Goal: Check status: Check status

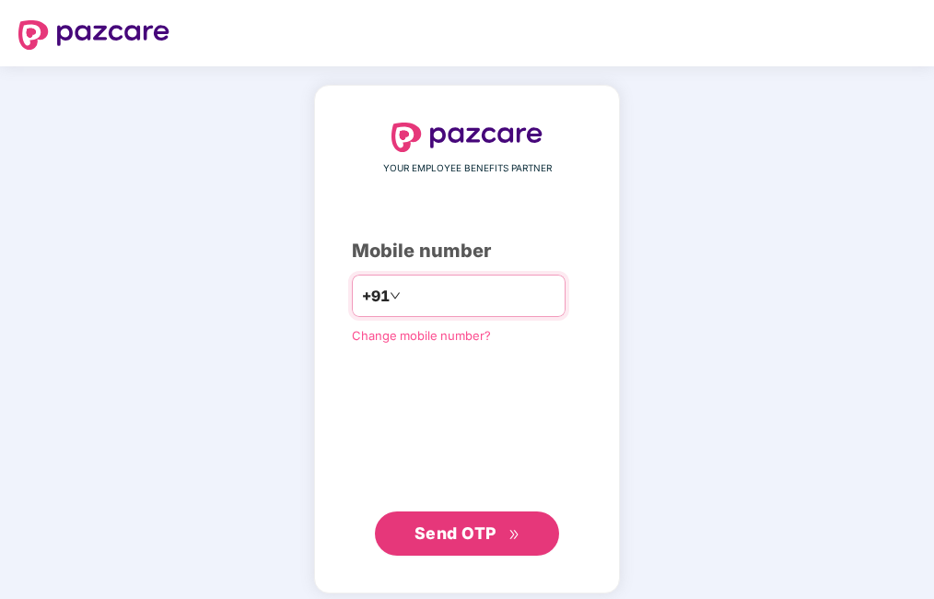
click at [491, 305] on input "number" at bounding box center [480, 295] width 151 height 29
type input "**********"
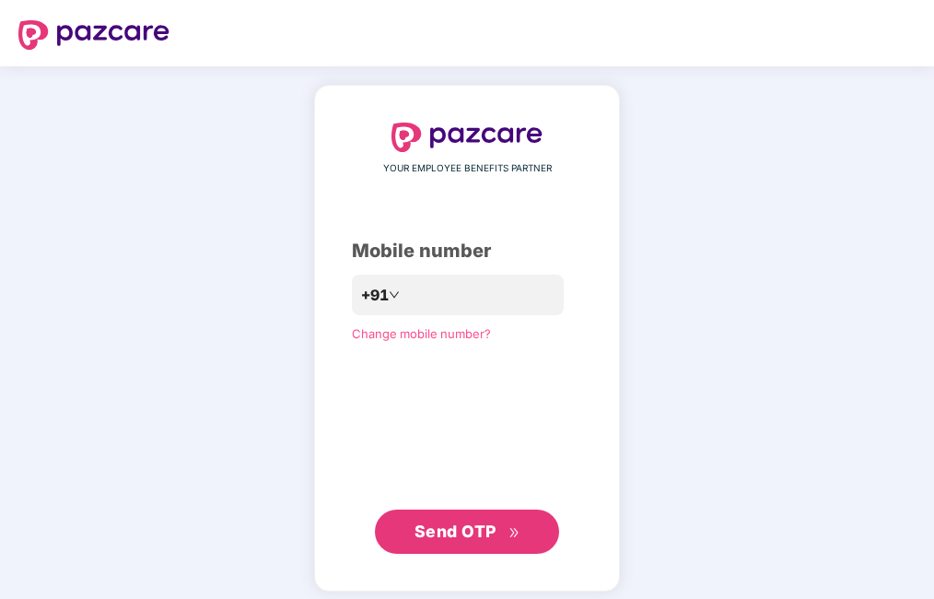
click at [473, 553] on button "Send OTP" at bounding box center [467, 532] width 184 height 44
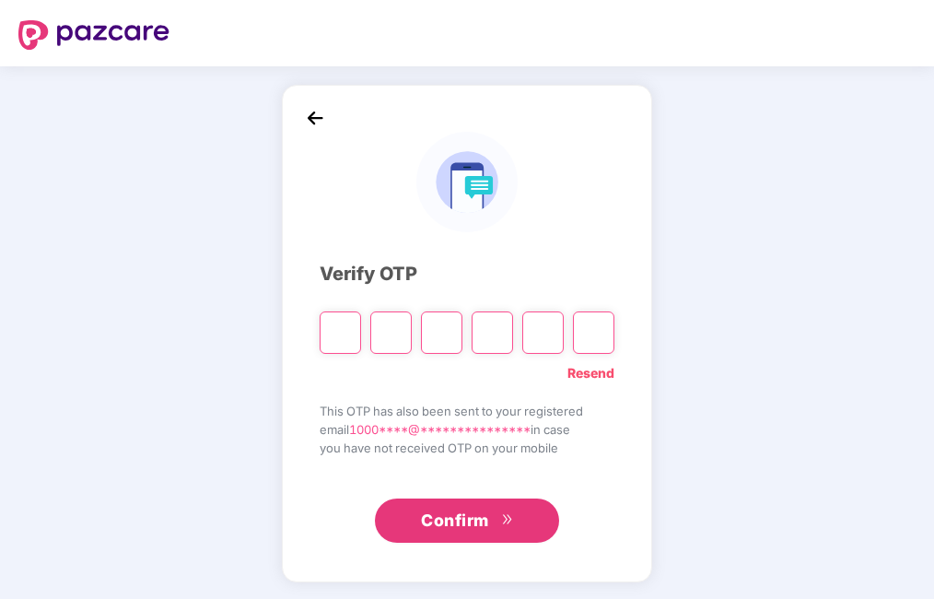
type input "*"
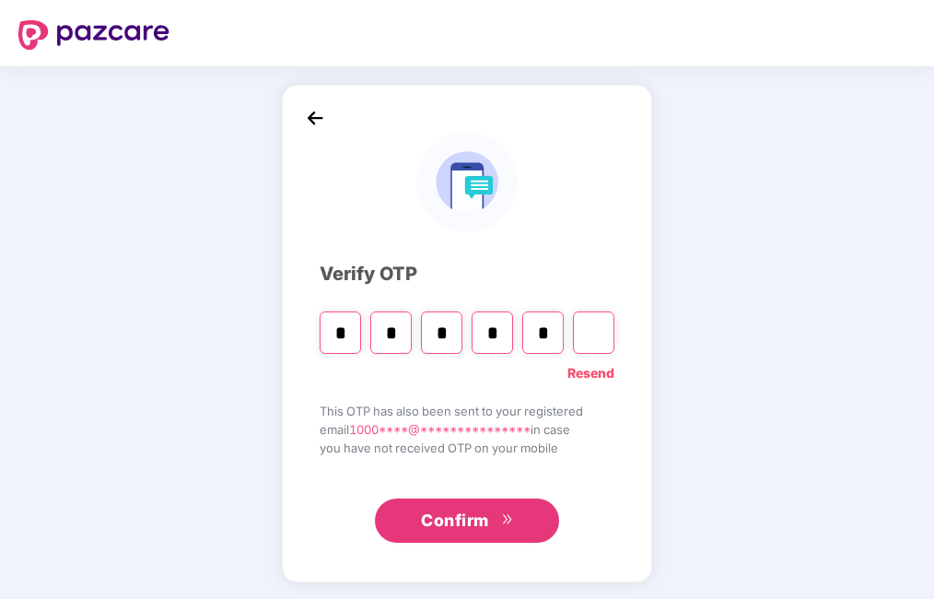
type input "*"
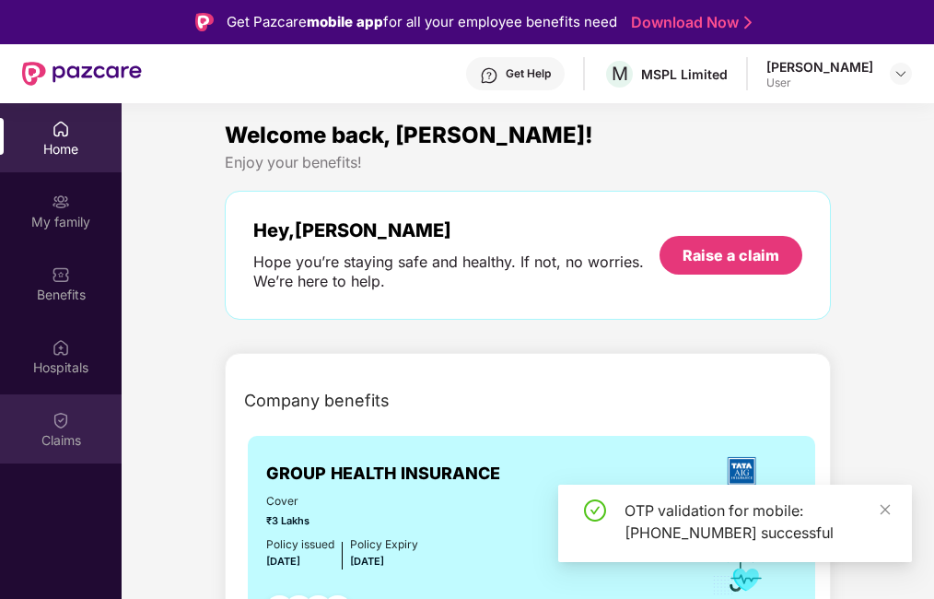
click at [47, 436] on div "Claims" at bounding box center [61, 440] width 122 height 18
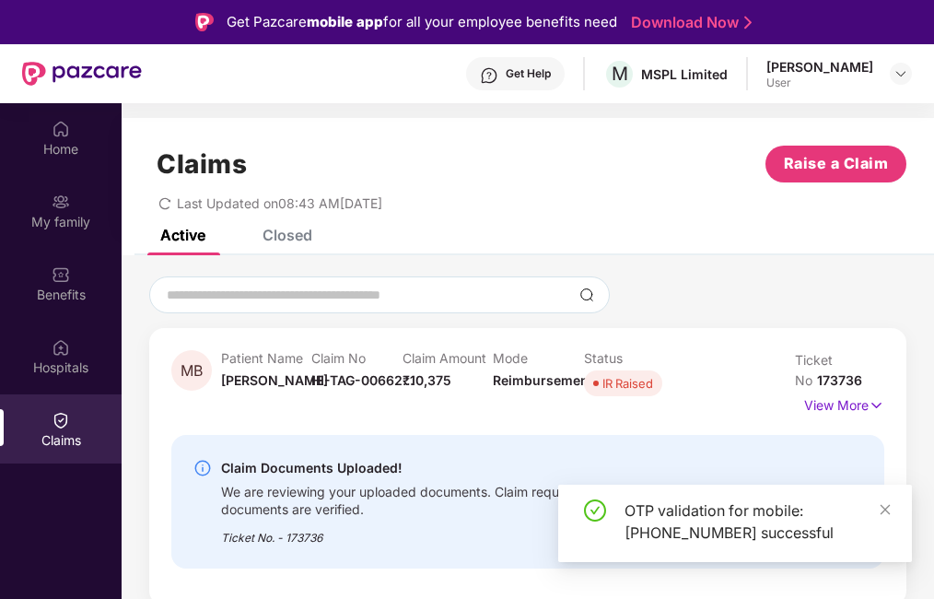
click at [893, 507] on div "OTP validation for mobile: [PHONE_NUMBER] successful" at bounding box center [735, 523] width 354 height 77
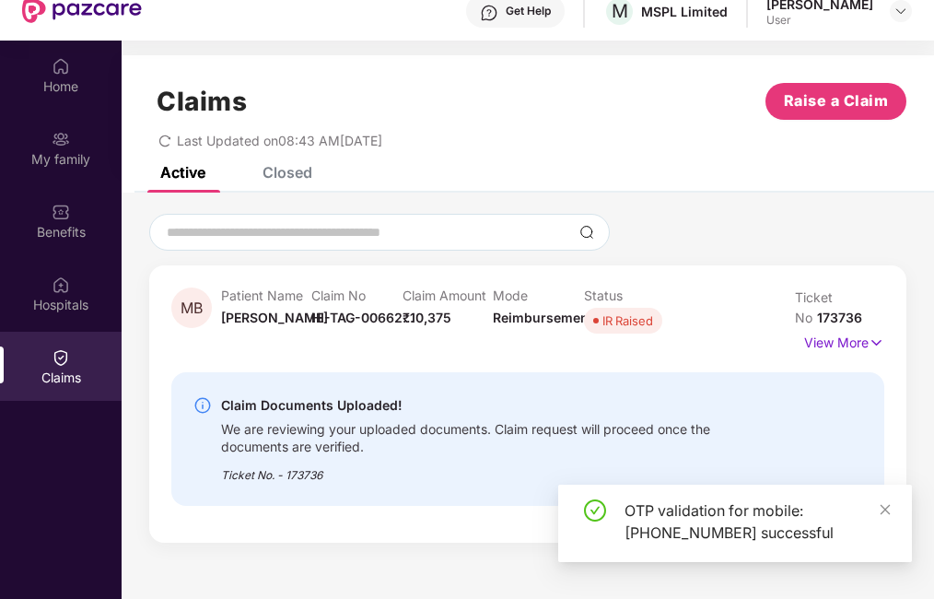
scroll to position [92, 0]
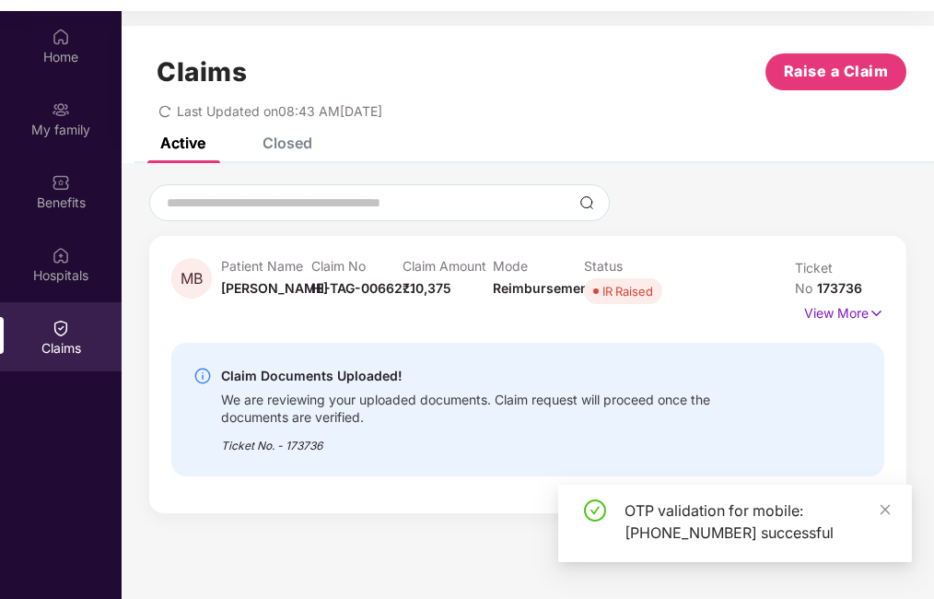
click at [894, 513] on div "OTP validation for mobile: [PHONE_NUMBER] successful" at bounding box center [735, 523] width 354 height 77
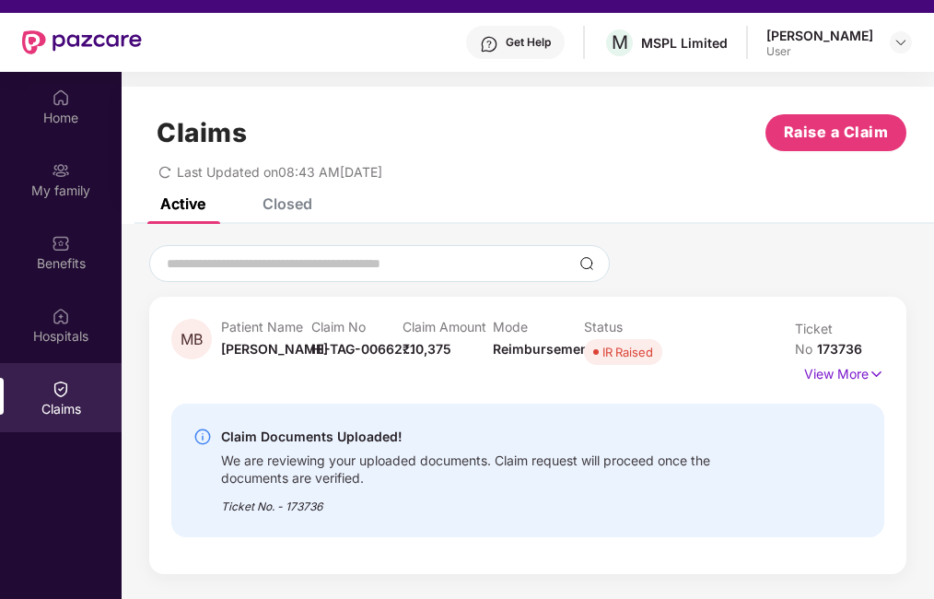
scroll to position [0, 0]
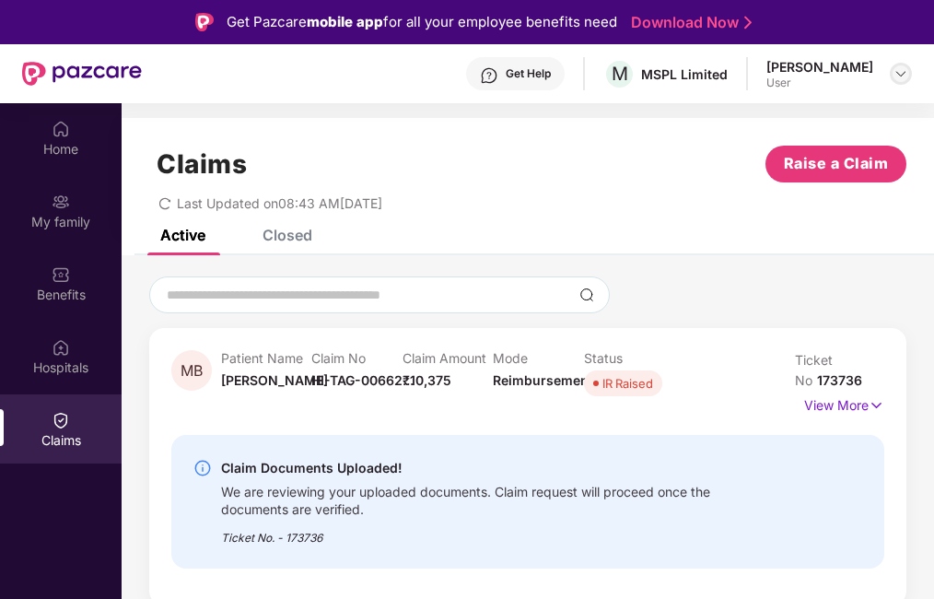
click at [897, 72] on img at bounding box center [901, 73] width 15 height 15
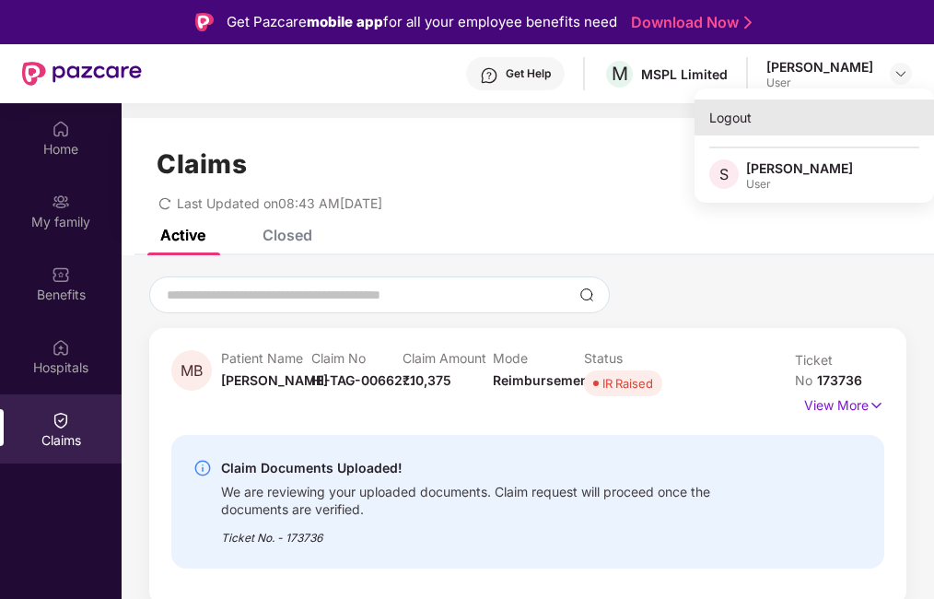
click at [739, 125] on div "Logout" at bounding box center [815, 118] width 240 height 36
